Goal: Transaction & Acquisition: Download file/media

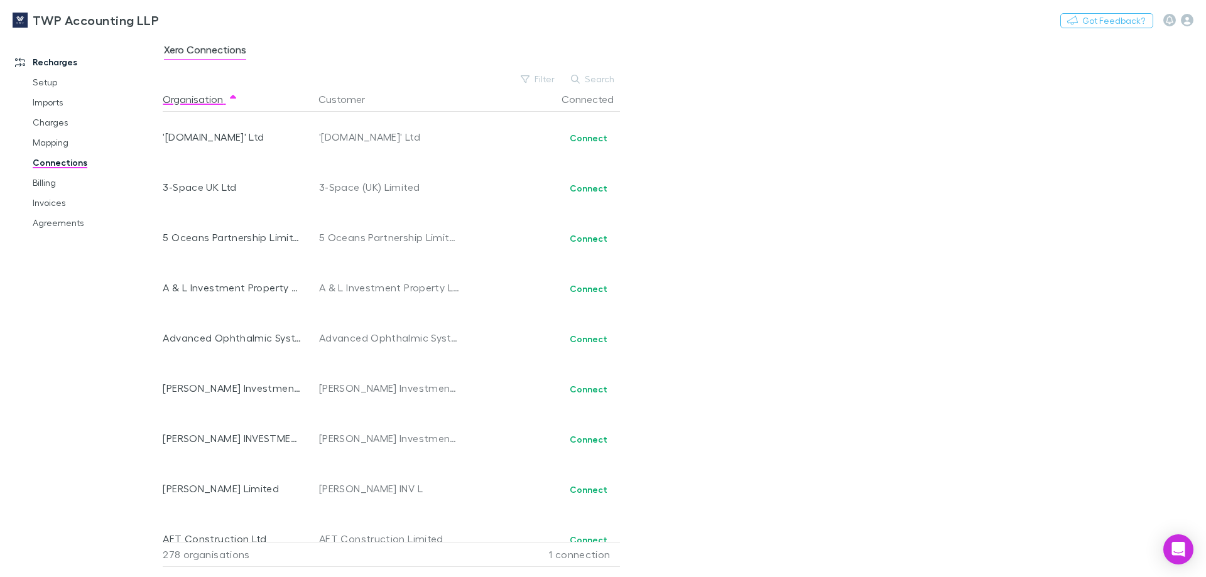
click at [52, 187] on link "Billing" at bounding box center [95, 183] width 150 height 20
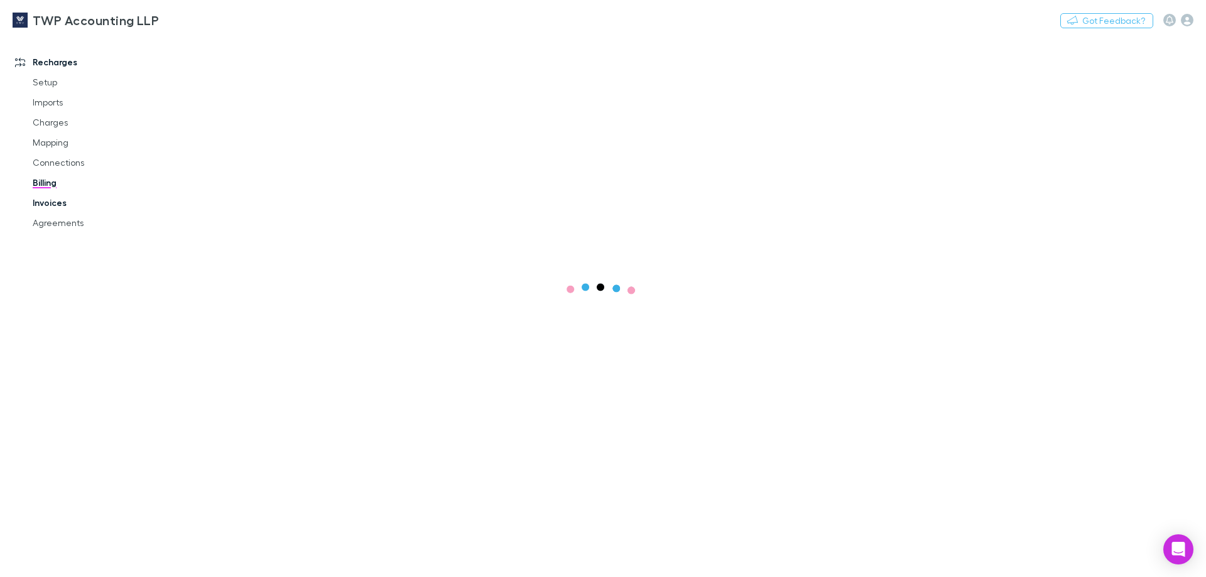
click at [51, 205] on link "Invoices" at bounding box center [95, 203] width 150 height 20
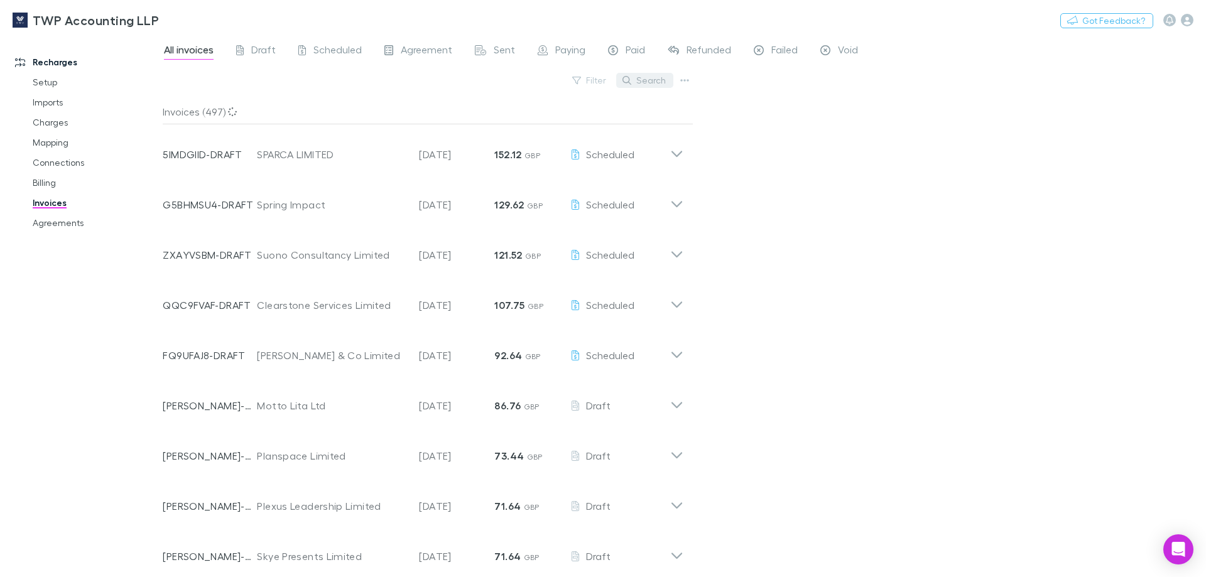
click at [646, 84] on button "Search" at bounding box center [644, 80] width 57 height 15
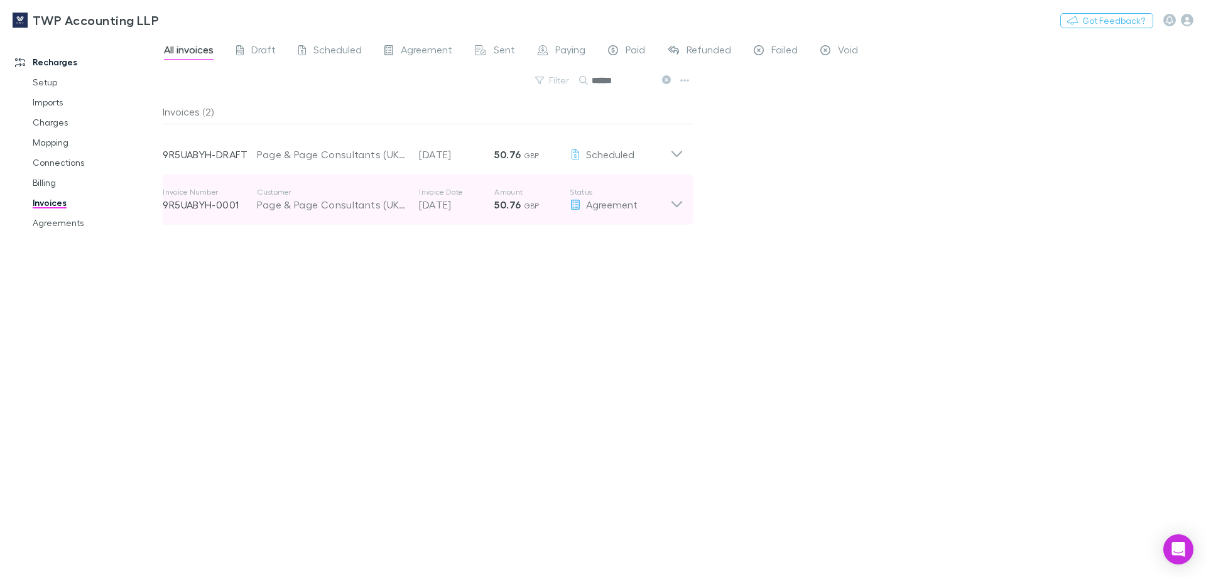
type input "******"
click at [680, 209] on icon at bounding box center [676, 199] width 13 height 25
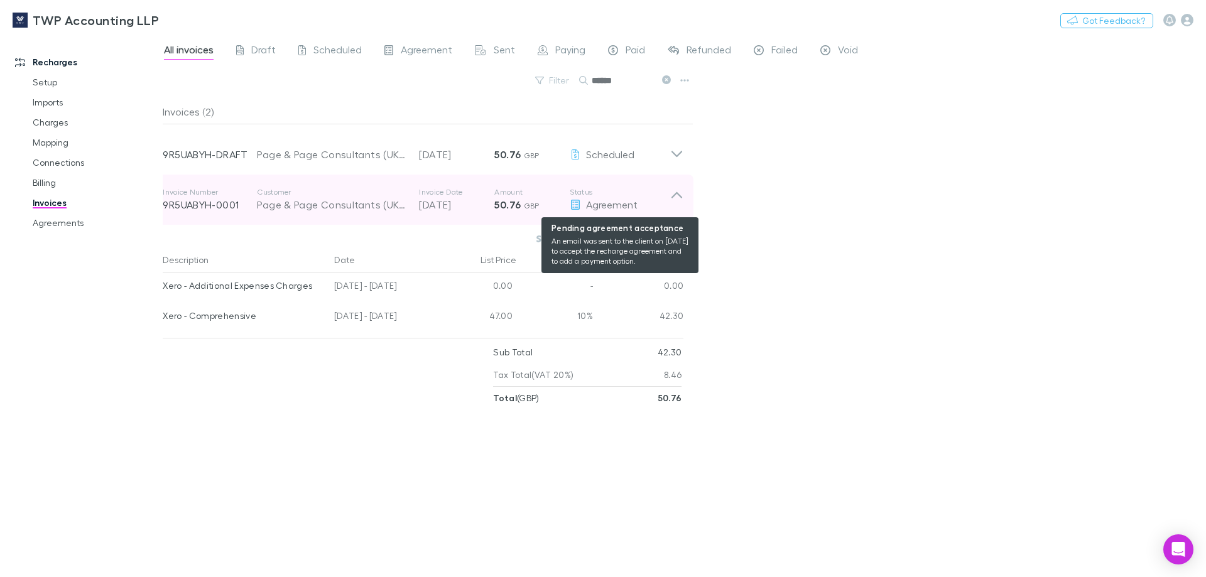
click at [582, 204] on div "Agreement" at bounding box center [620, 204] width 101 height 15
click at [597, 205] on span "Agreement" at bounding box center [612, 205] width 52 height 12
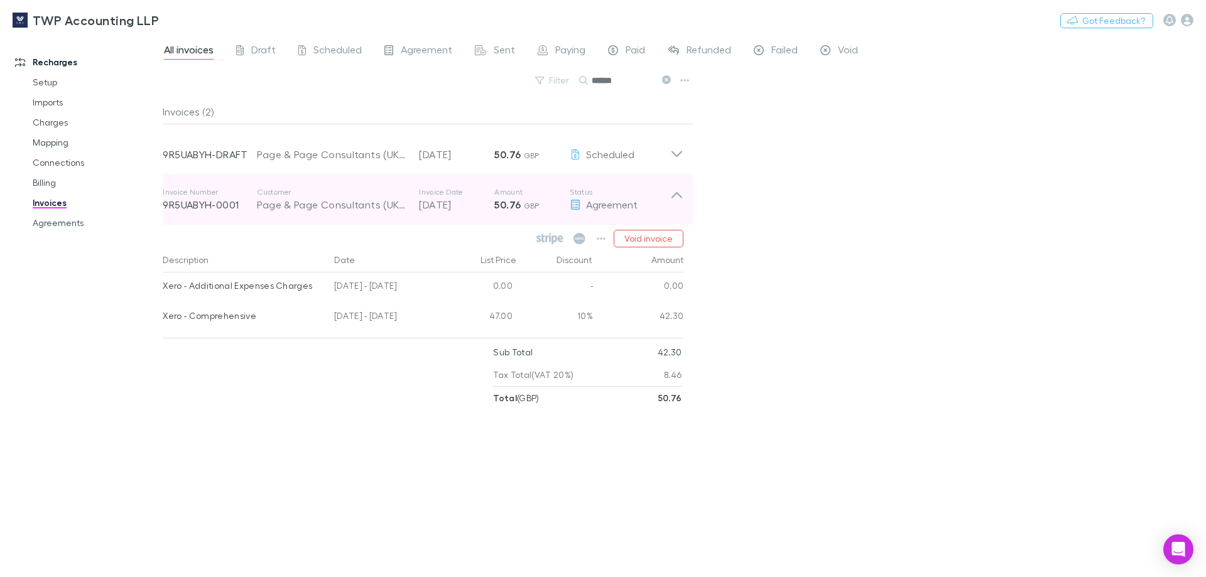
click at [211, 203] on p "9R5UABYH-0001" at bounding box center [210, 204] width 94 height 15
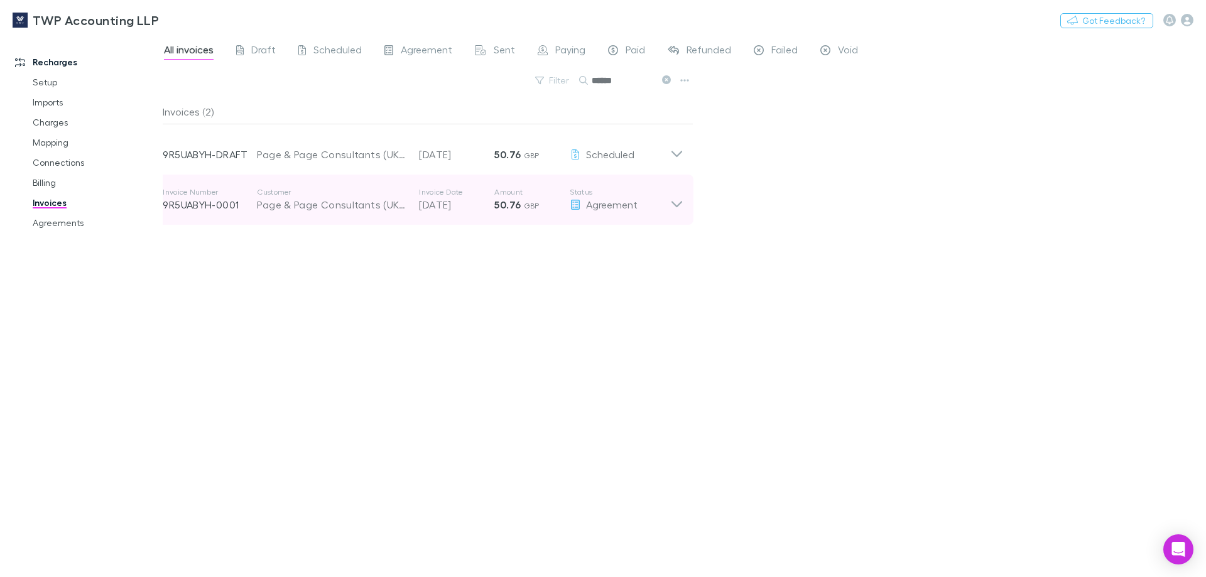
click at [211, 203] on p "9R5UABYH-0001" at bounding box center [210, 204] width 94 height 15
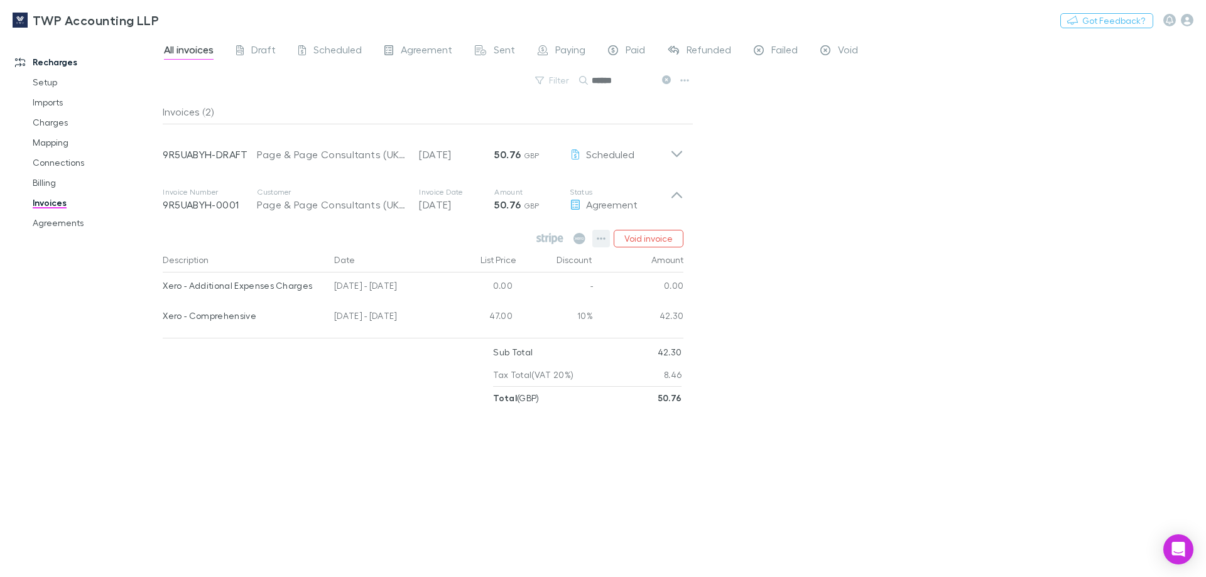
click at [601, 241] on icon "button" at bounding box center [601, 239] width 9 height 10
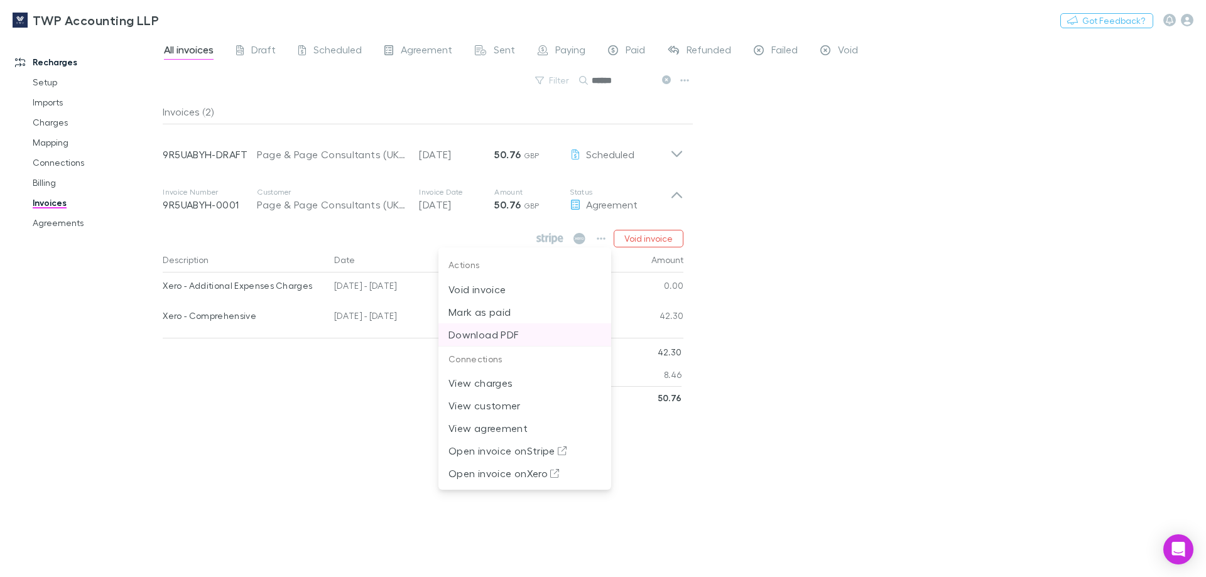
click at [474, 334] on p "Download PDF" at bounding box center [525, 334] width 153 height 15
